Goal: Task Accomplishment & Management: Use online tool/utility

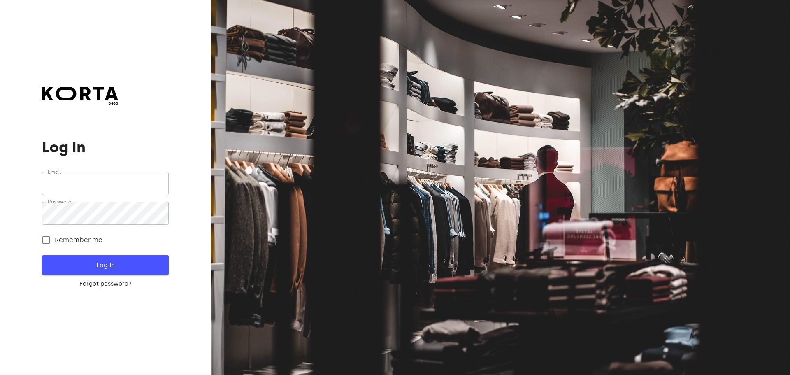
type input "[EMAIL_ADDRESS][DOMAIN_NAME]"
click at [95, 257] on button "Log In" at bounding box center [105, 265] width 126 height 20
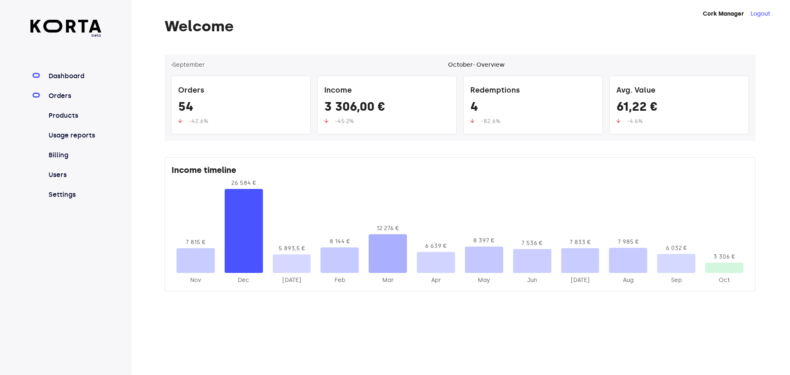
drag, startPoint x: 60, startPoint y: 93, endPoint x: 65, endPoint y: 93, distance: 4.5
click at [60, 93] on link "Orders" at bounding box center [74, 96] width 55 height 10
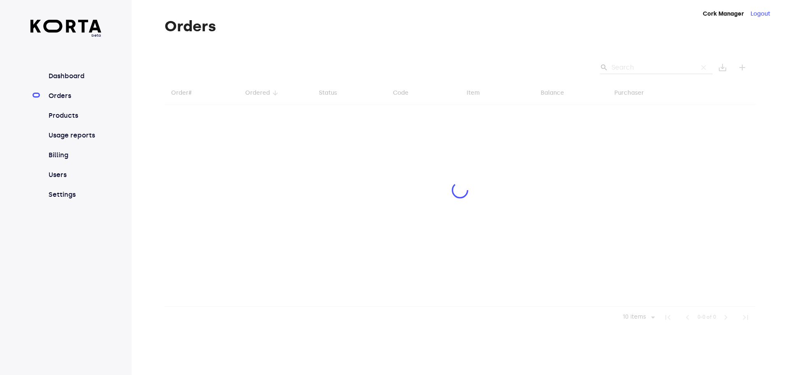
click at [639, 66] on div at bounding box center [460, 190] width 591 height 273
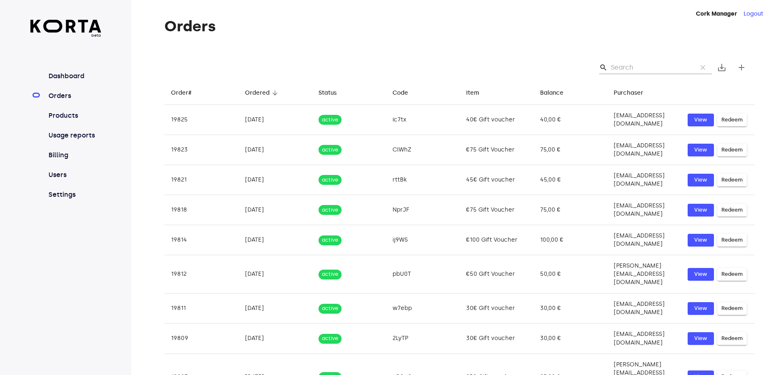
click at [635, 64] on input "Search" at bounding box center [651, 67] width 80 height 13
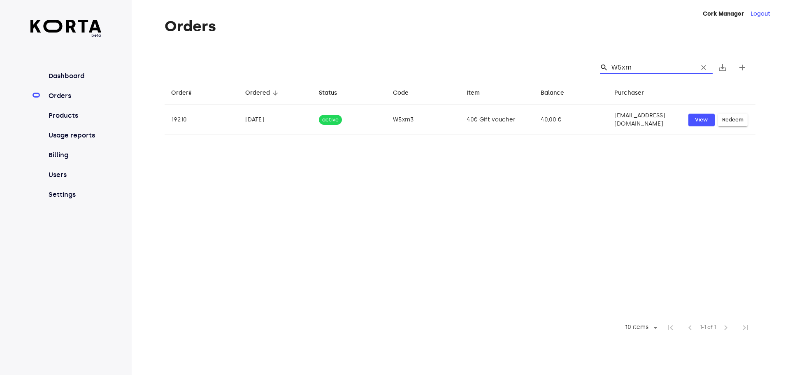
type input "W5xm3"
drag, startPoint x: 624, startPoint y: 68, endPoint x: 613, endPoint y: 68, distance: 10.7
click at [613, 68] on input "W5xm3" at bounding box center [651, 67] width 80 height 13
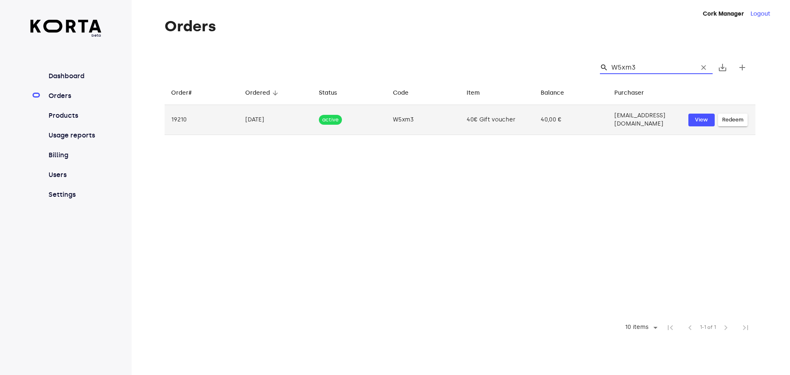
click at [737, 120] on span "Redeem" at bounding box center [732, 119] width 21 height 9
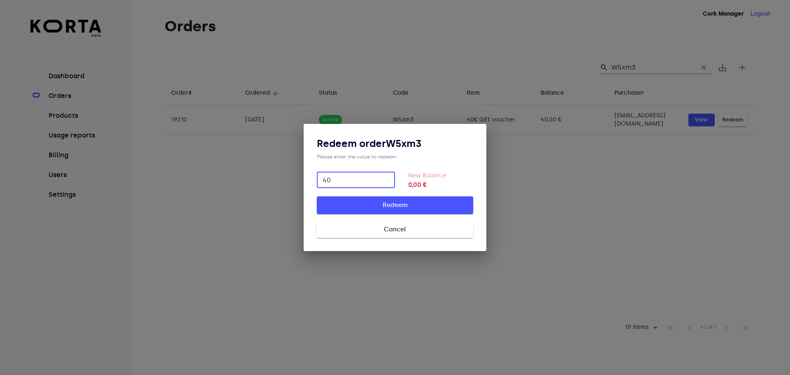
type input "40"
click at [440, 198] on button "Redeem" at bounding box center [395, 204] width 156 height 17
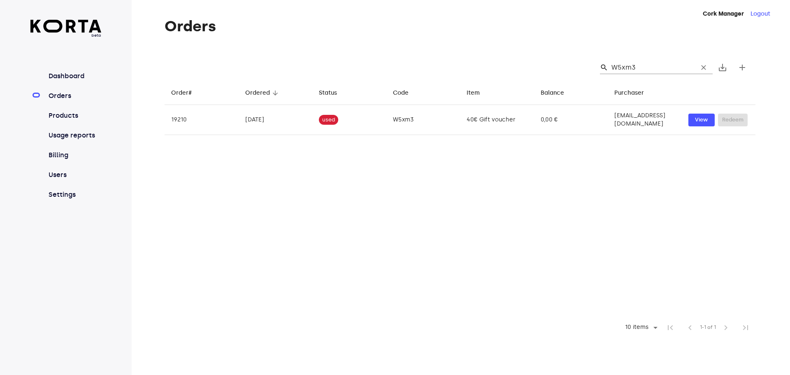
click at [535, 162] on table "Order# arrow_downward Ordered arrow_downward Status arrow_downward Code arrow_d…" at bounding box center [460, 199] width 591 height 236
click at [54, 99] on link "Orders" at bounding box center [74, 96] width 55 height 10
click at [647, 67] on input "W5xm3" at bounding box center [651, 67] width 80 height 13
type input "W"
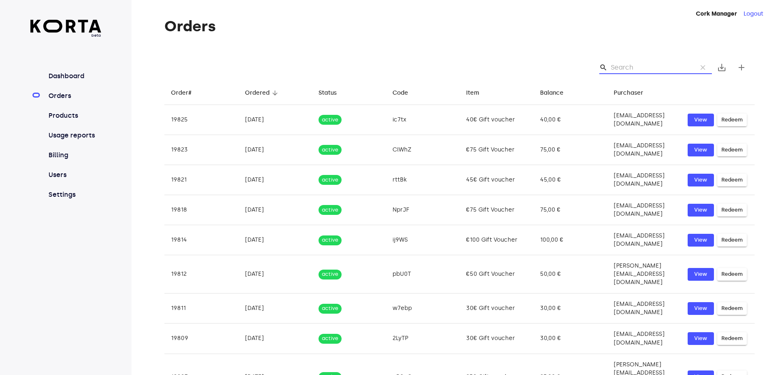
click at [484, 55] on div "search clear save_alt add" at bounding box center [460, 67] width 591 height 26
